Goal: Check status: Check status

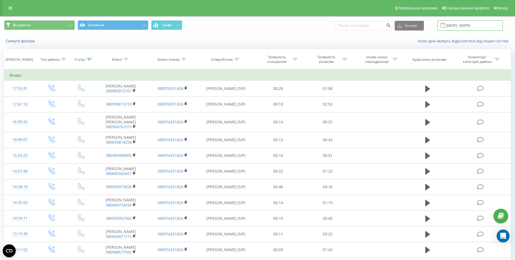
click at [478, 25] on input "18.09.2025 - 18.09.2025" at bounding box center [469, 25] width 65 height 11
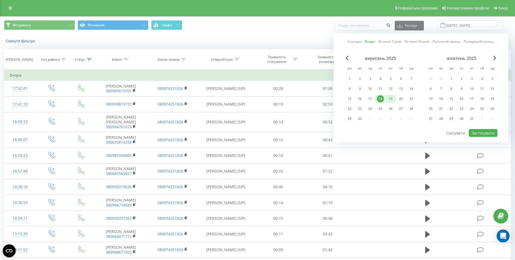
click at [391, 99] on div "19" at bounding box center [390, 98] width 7 height 7
click at [495, 132] on button "Застосувати" at bounding box center [483, 133] width 29 height 8
type input "19.09.2025 - 19.09.2025"
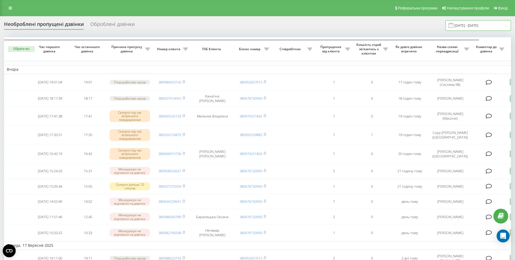
click at [464, 21] on input "[DATE] - [DATE]" at bounding box center [477, 25] width 65 height 11
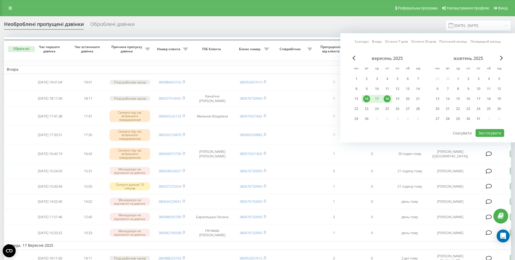
click at [386, 98] on div "18" at bounding box center [386, 98] width 7 height 7
click at [399, 99] on div "19" at bounding box center [397, 98] width 7 height 7
click at [482, 132] on button "Застосувати" at bounding box center [489, 133] width 29 height 8
type input "[DATE] - [DATE]"
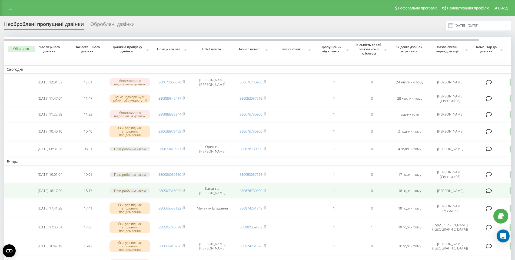
scroll to position [108, 0]
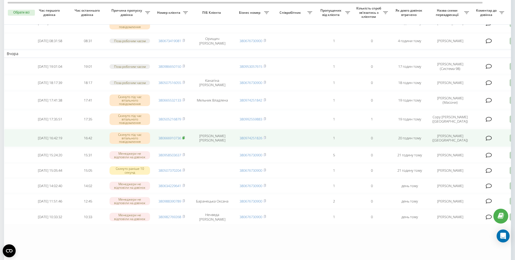
click at [183, 138] on rect at bounding box center [183, 138] width 2 height 2
